Goal: Communication & Community: Share content

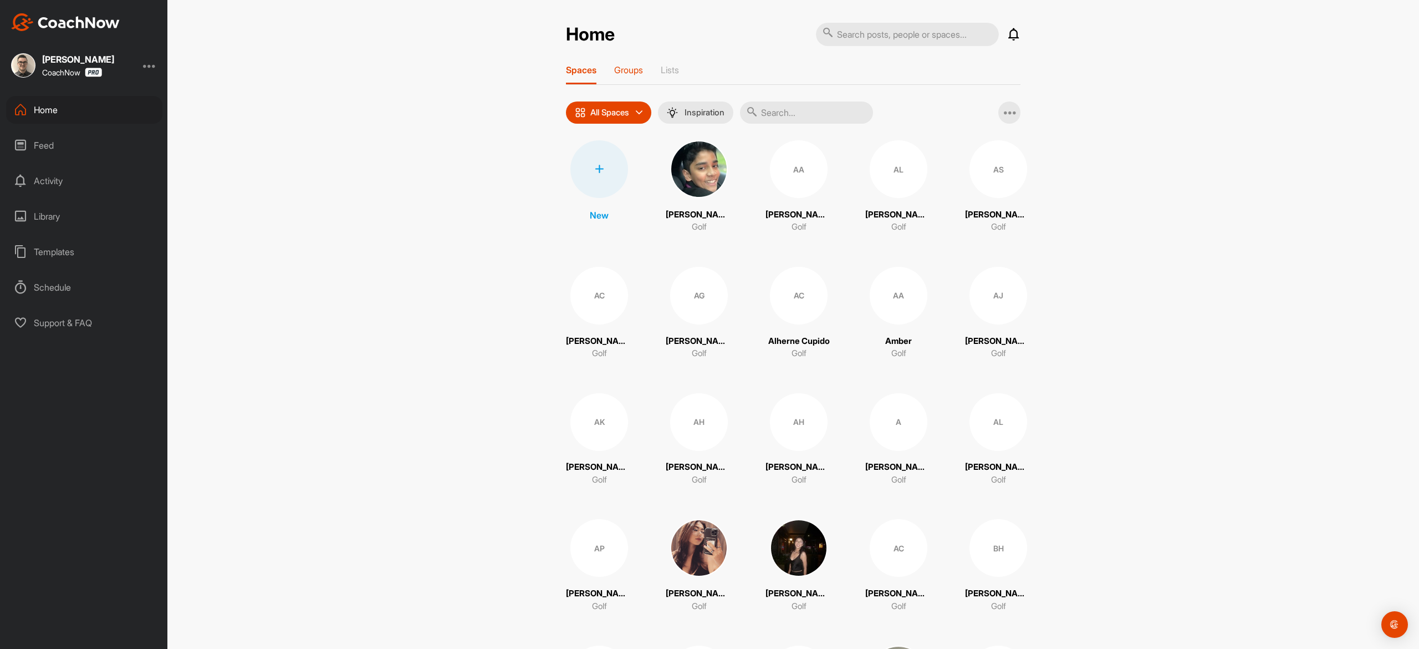
click at [630, 67] on p "Groups" at bounding box center [628, 69] width 29 height 11
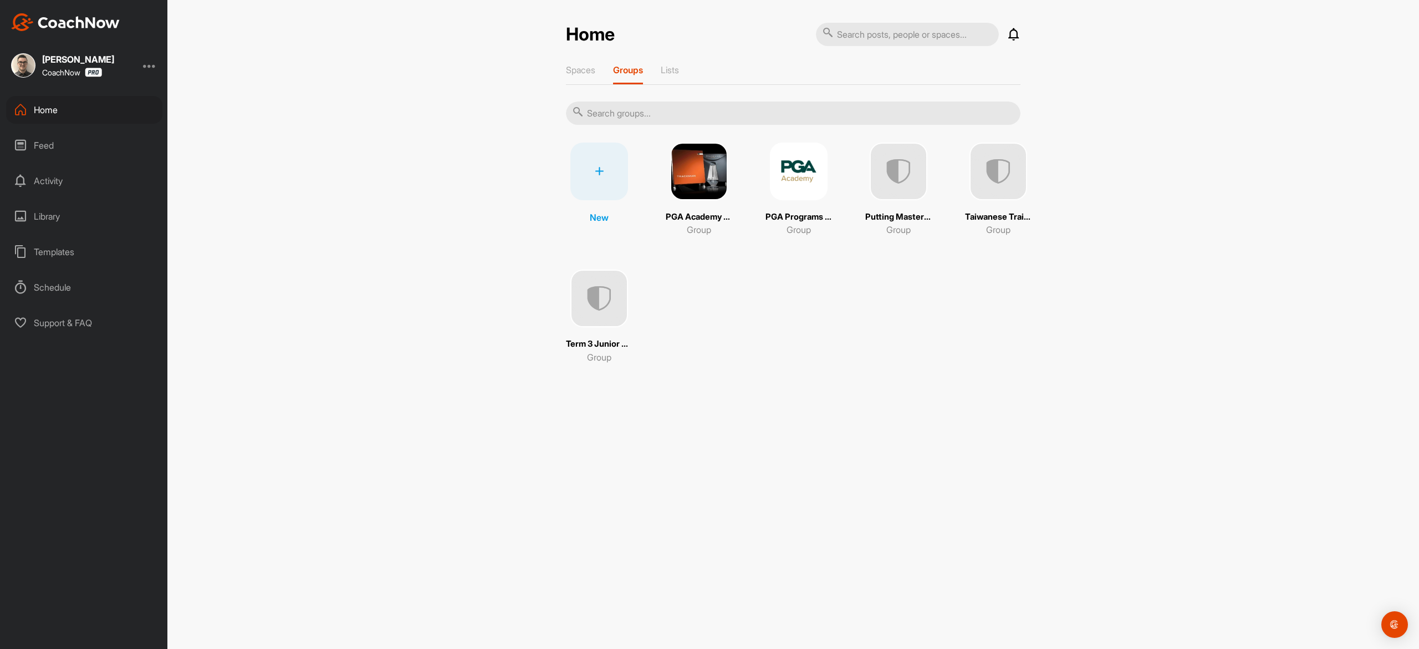
click at [788, 175] on img at bounding box center [799, 171] width 58 height 58
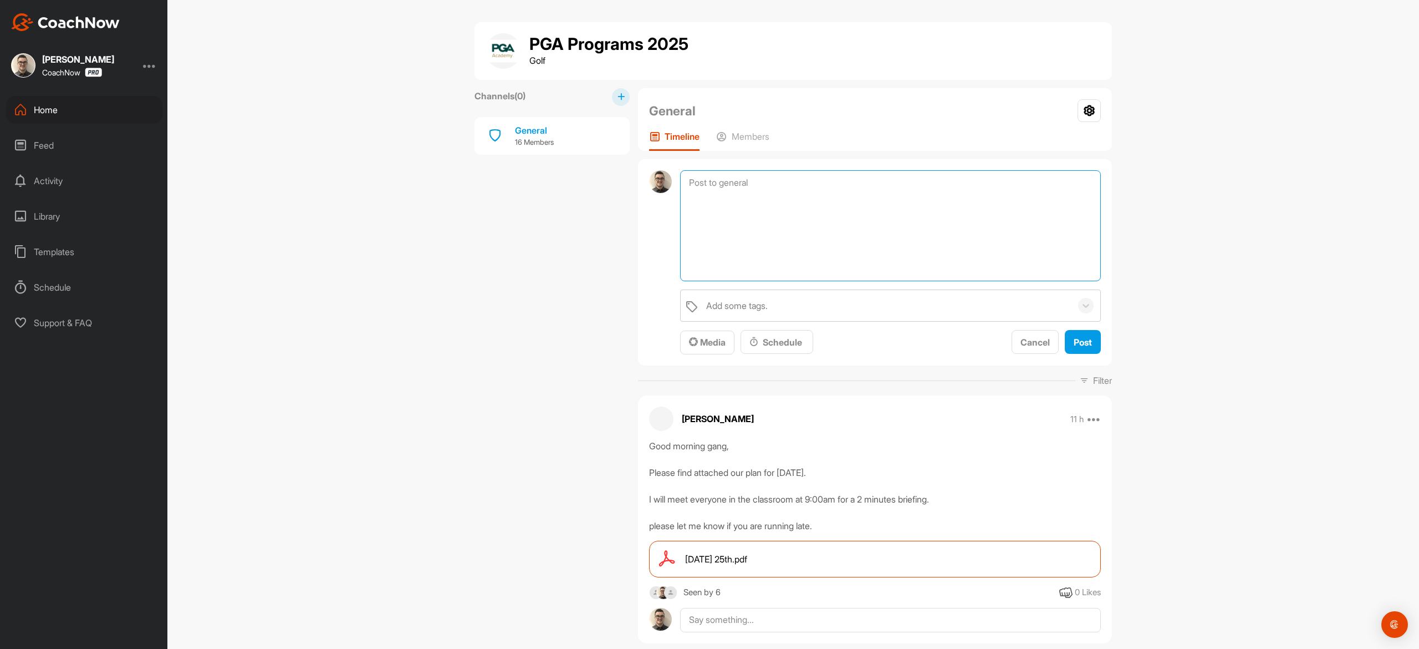
click at [774, 184] on textarea at bounding box center [890, 225] width 421 height 111
type textarea "Morning Gang! Todays Practice - be in the classroom @ 9am. Please do your physi…"
click at [694, 332] on button "Media" at bounding box center [707, 342] width 54 height 24
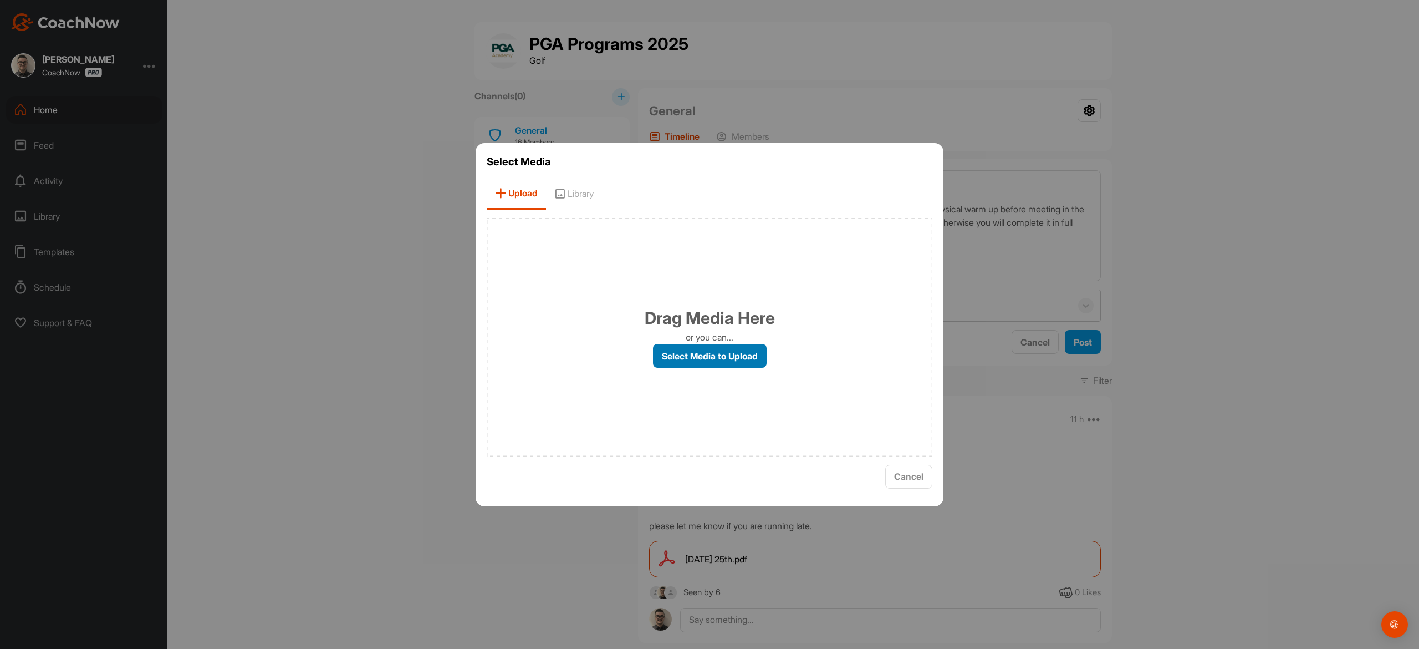
click at [696, 350] on label "Select Media to Upload" at bounding box center [710, 356] width 114 height 24
click at [0, 0] on input "Select Media to Upload" at bounding box center [0, 0] width 0 height 0
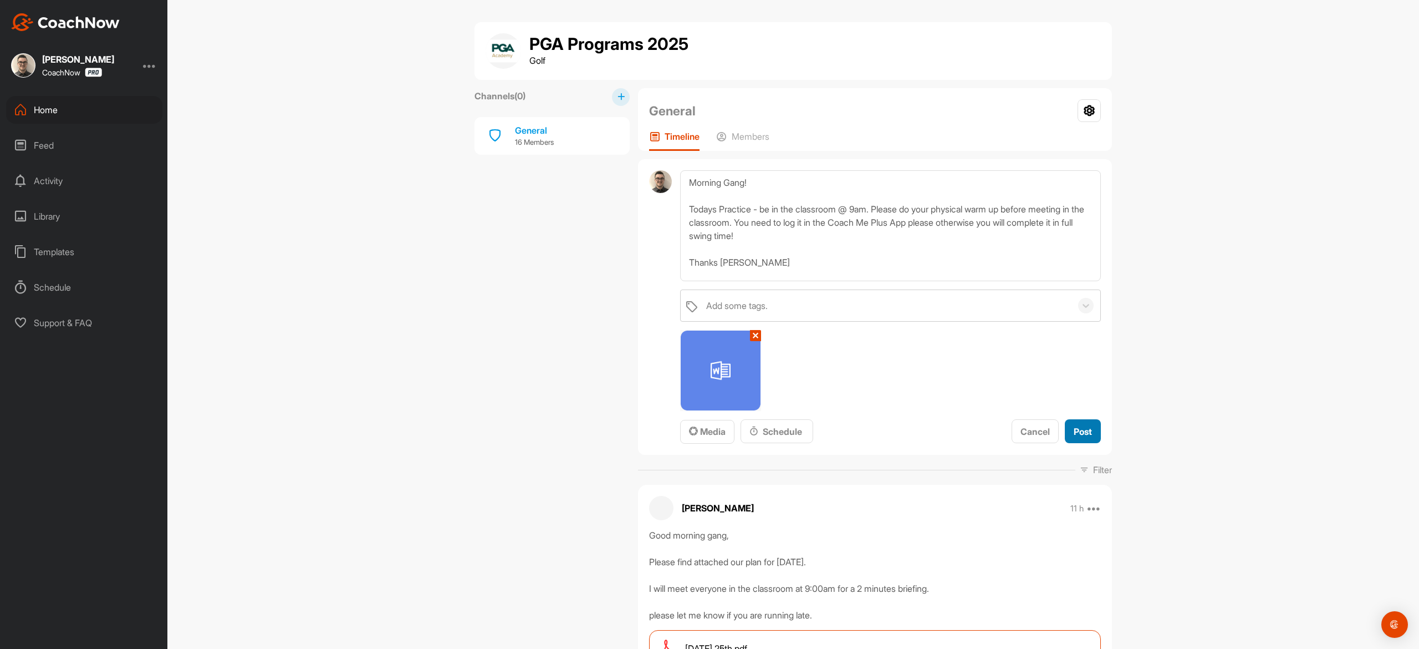
click at [1074, 431] on span "Post" at bounding box center [1083, 431] width 18 height 11
